Goal: Task Accomplishment & Management: Manage account settings

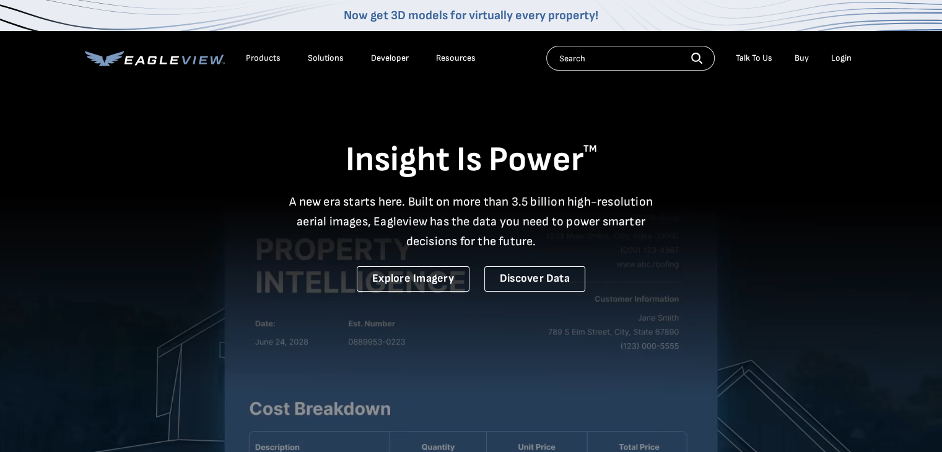
click at [845, 58] on div "Login" at bounding box center [841, 58] width 20 height 11
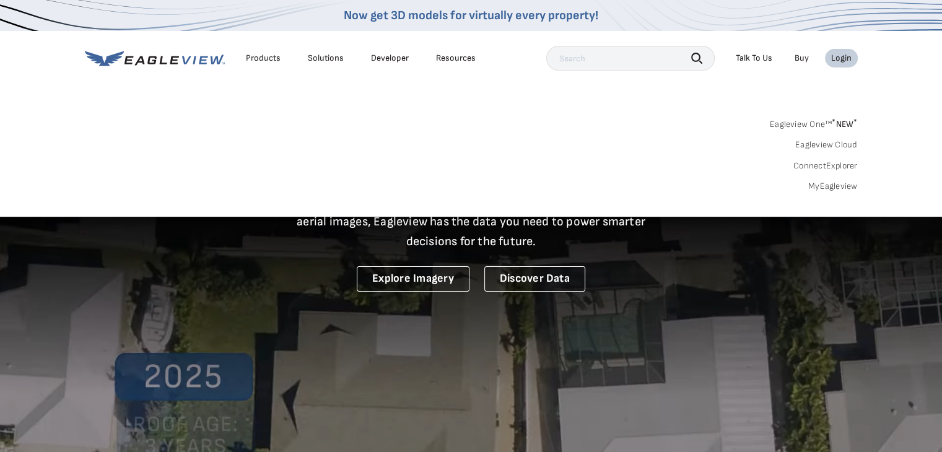
click at [838, 56] on div "Login" at bounding box center [841, 58] width 20 height 11
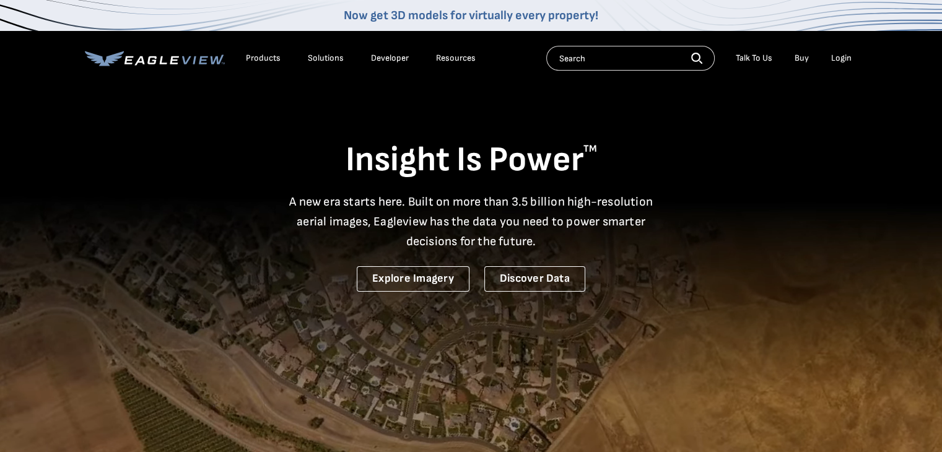
click at [842, 57] on div "Login" at bounding box center [841, 58] width 20 height 11
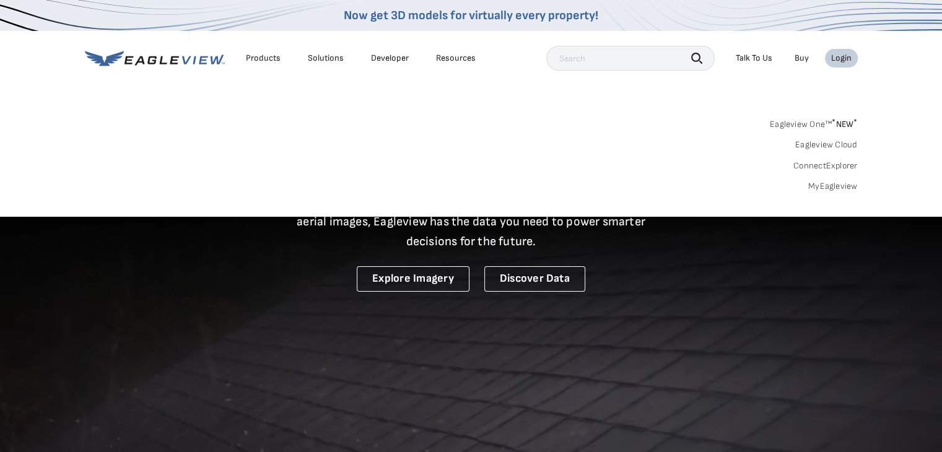
click at [842, 182] on link "MyEagleview" at bounding box center [833, 186] width 50 height 11
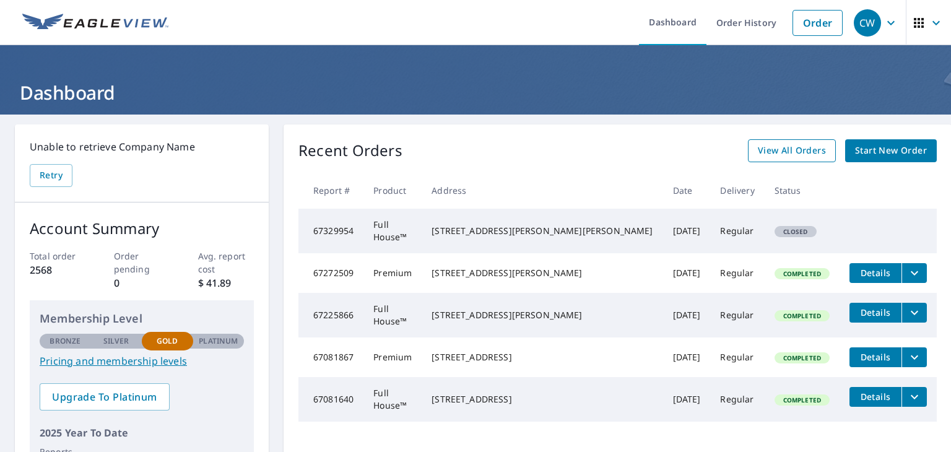
click at [788, 152] on span "View All Orders" at bounding box center [792, 150] width 68 height 15
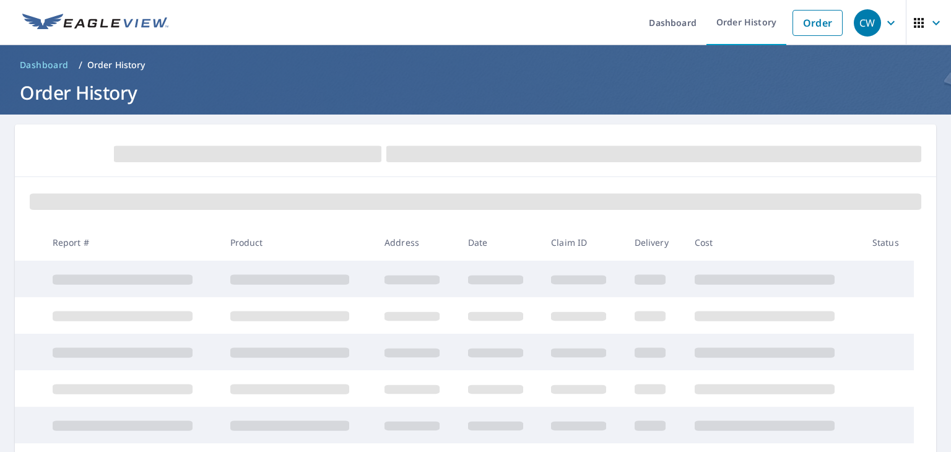
click at [593, 183] on div at bounding box center [475, 200] width 921 height 47
click at [887, 22] on icon "button" at bounding box center [890, 22] width 7 height 4
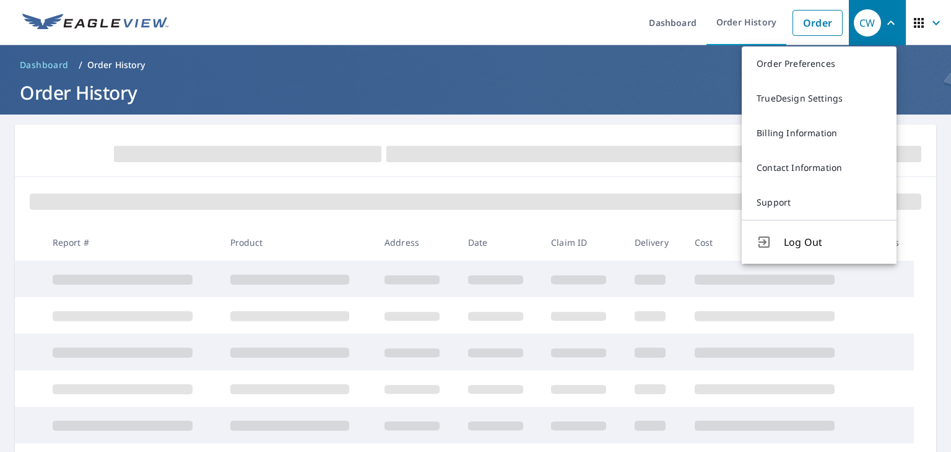
click at [693, 80] on h1 "Order History" at bounding box center [475, 92] width 921 height 25
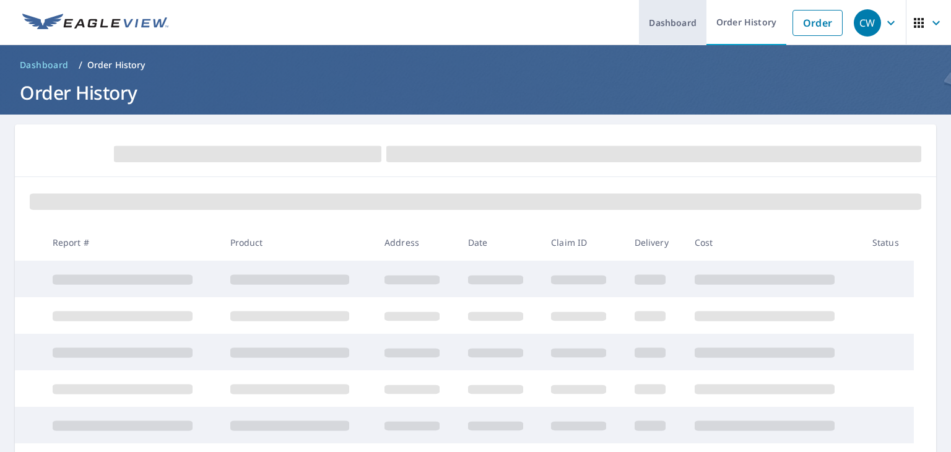
click at [679, 25] on link "Dashboard" at bounding box center [672, 22] width 67 height 45
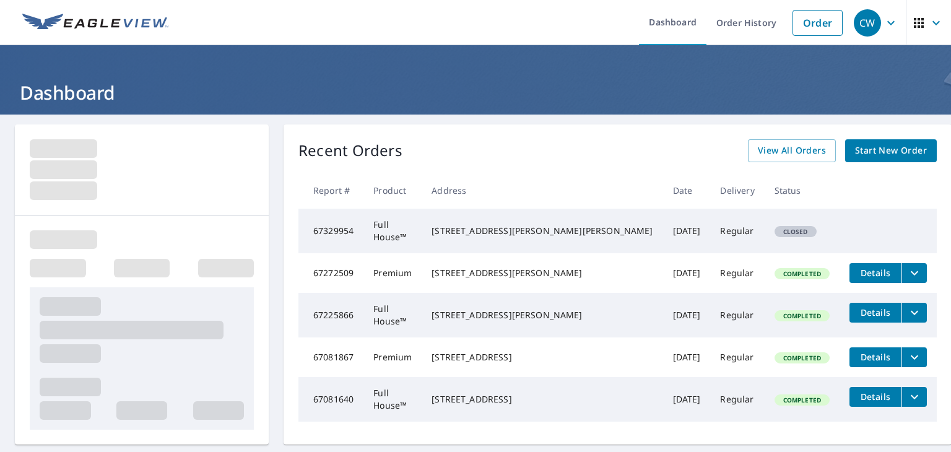
click at [111, 191] on div at bounding box center [142, 169] width 224 height 61
click at [89, 191] on span at bounding box center [63, 190] width 67 height 19
click at [888, 151] on span "Start New Order" at bounding box center [891, 150] width 72 height 15
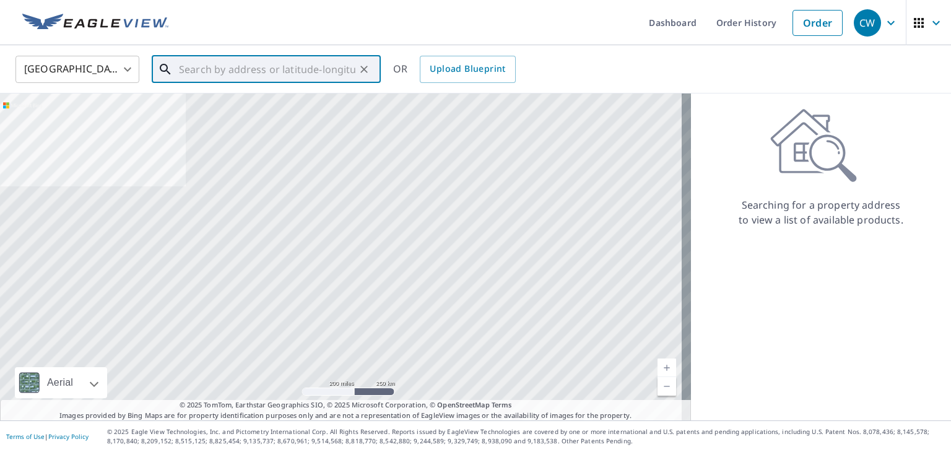
paste input "9535 West Highway US 60"
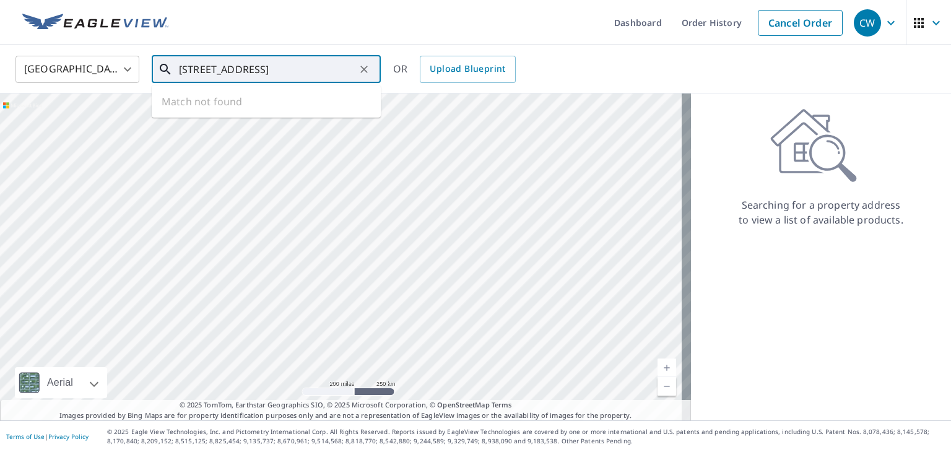
type input "9535 West Highway US 60 olivehill"
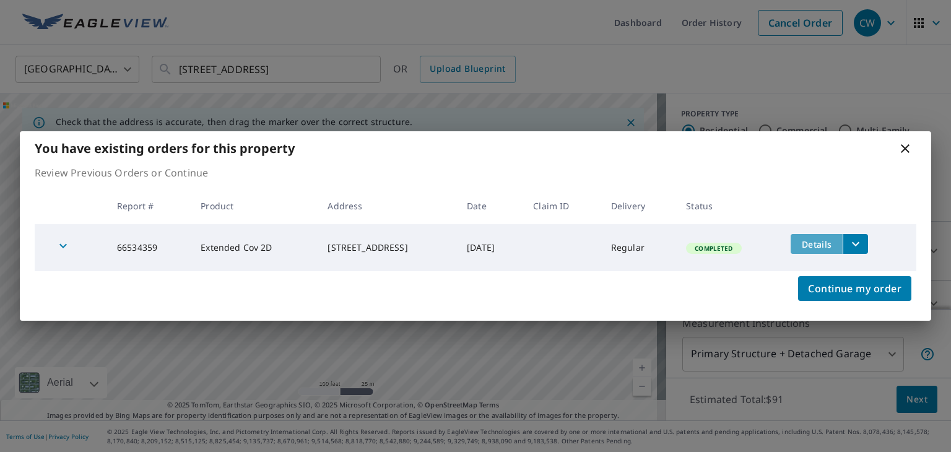
click at [822, 242] on span "Details" at bounding box center [816, 244] width 37 height 12
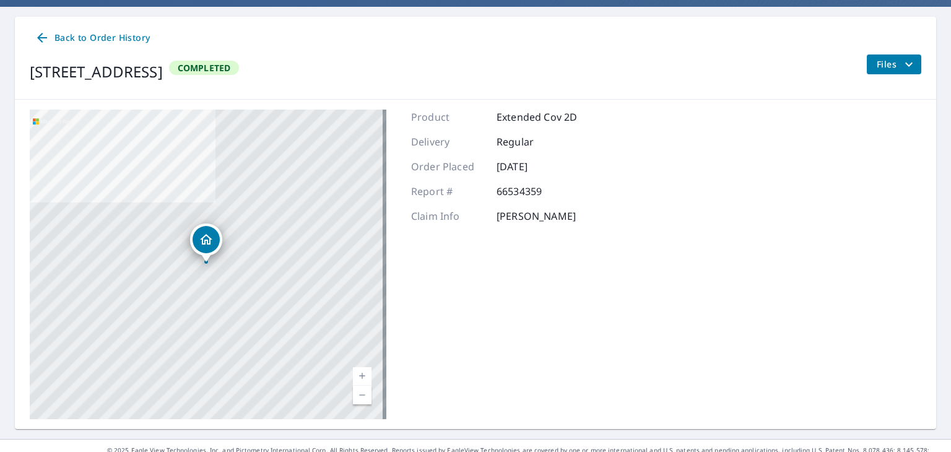
scroll to position [126, 0]
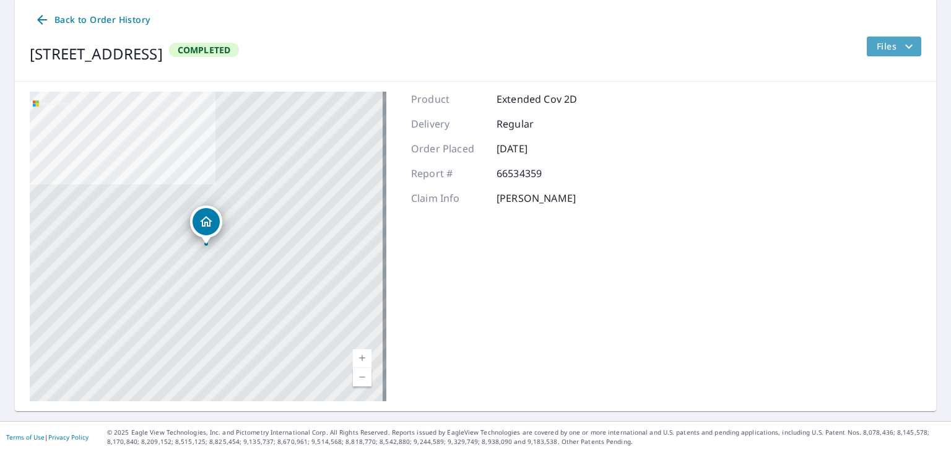
click at [901, 48] on icon "filesDropdownBtn-66534359" at bounding box center [908, 46] width 15 height 15
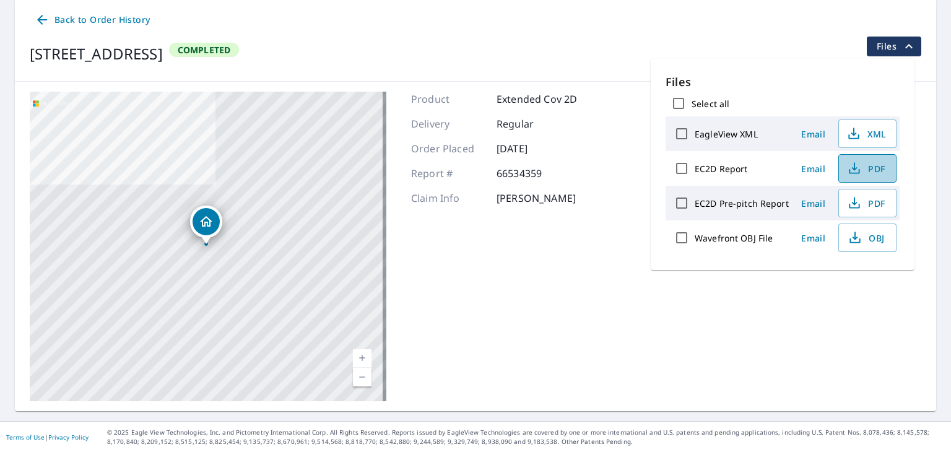
click at [862, 166] on span "PDF" at bounding box center [866, 168] width 40 height 15
